Goal: Complete application form

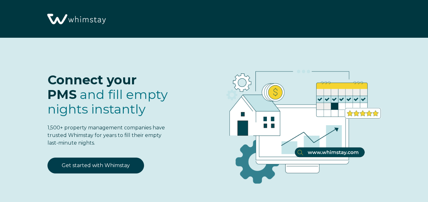
select select "ES"
select select "Standard"
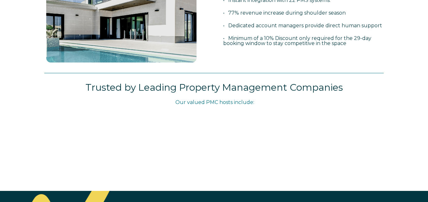
scroll to position [286, 0]
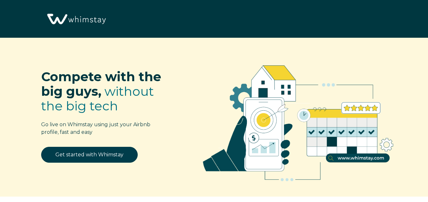
select select "ES"
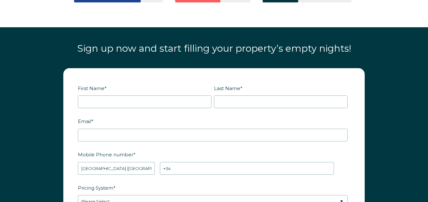
scroll to position [843, 0]
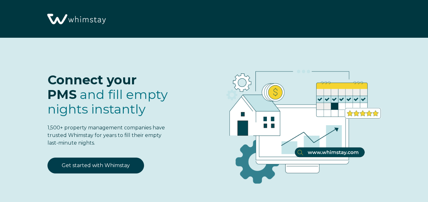
select select "ES"
select select "Standard"
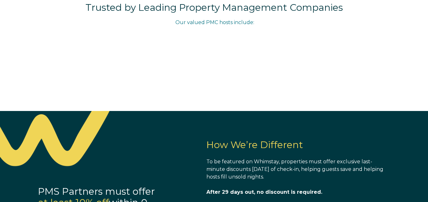
scroll to position [347, 0]
